Goal: Task Accomplishment & Management: Manage account settings

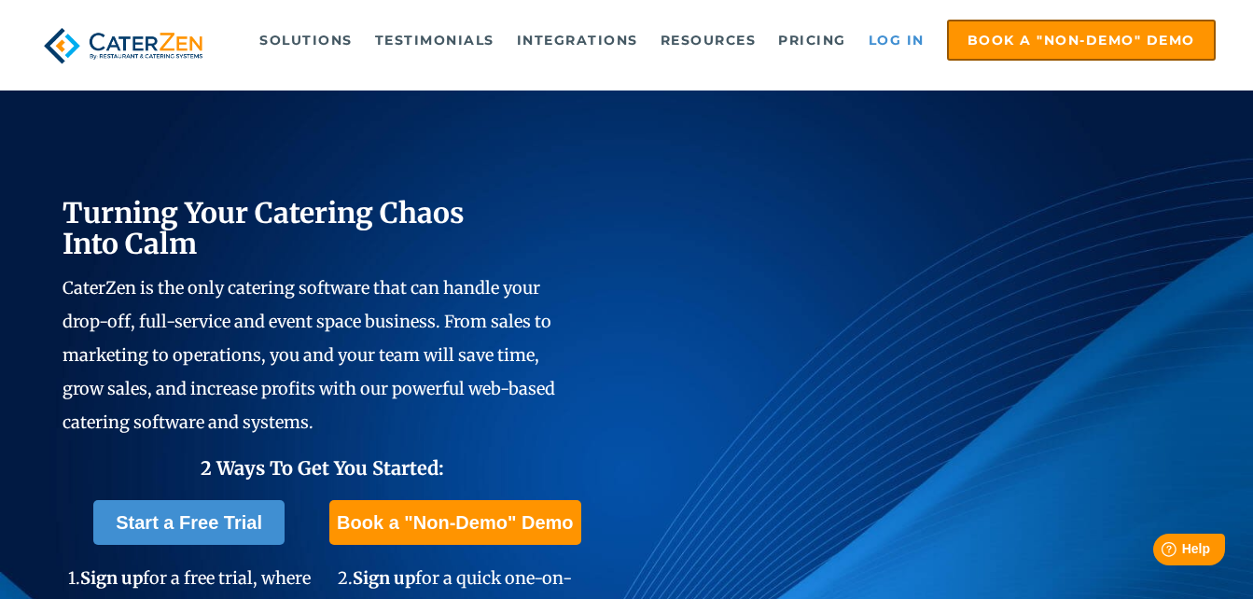
click at [882, 33] on link "Log in" at bounding box center [896, 39] width 75 height 37
click at [895, 38] on link "Log in" at bounding box center [896, 39] width 75 height 37
click at [897, 44] on link "Log in" at bounding box center [896, 39] width 75 height 37
